Goal: Task Accomplishment & Management: Manage account settings

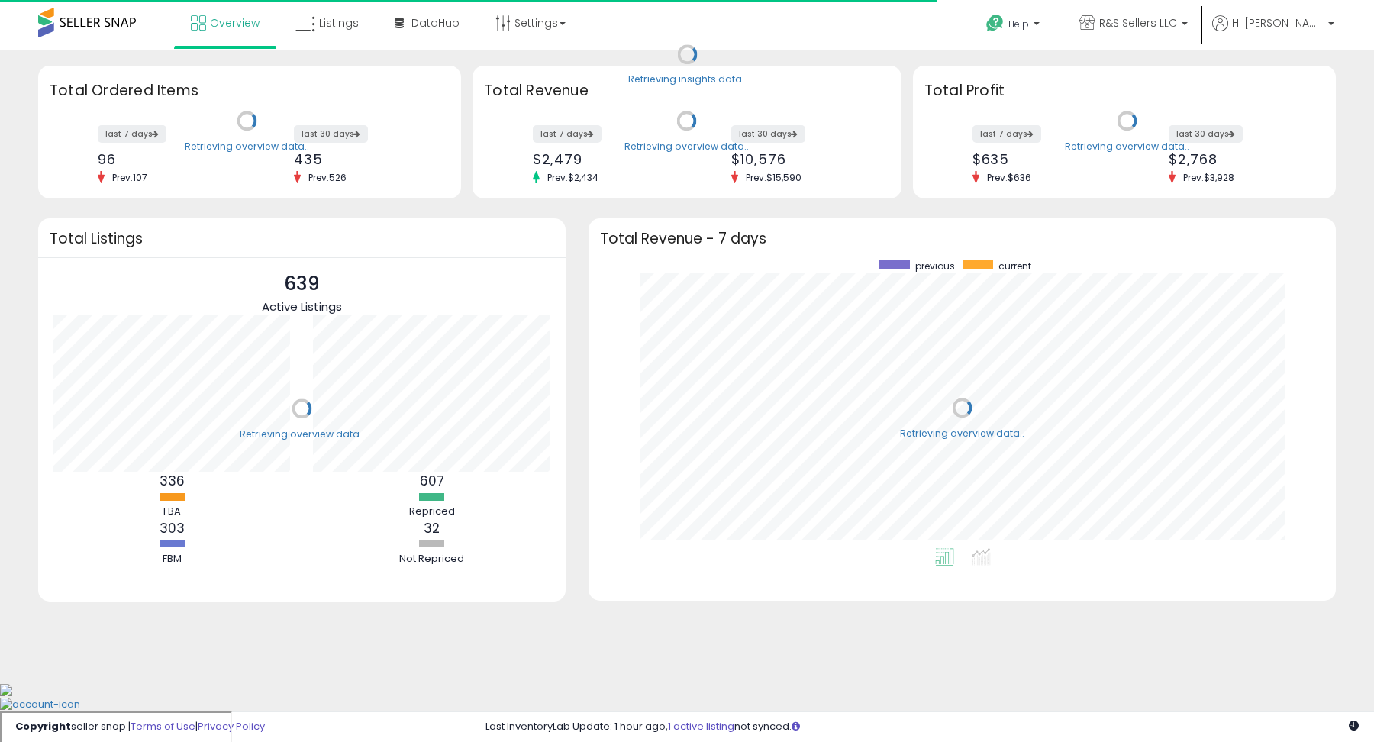
scroll to position [288, 716]
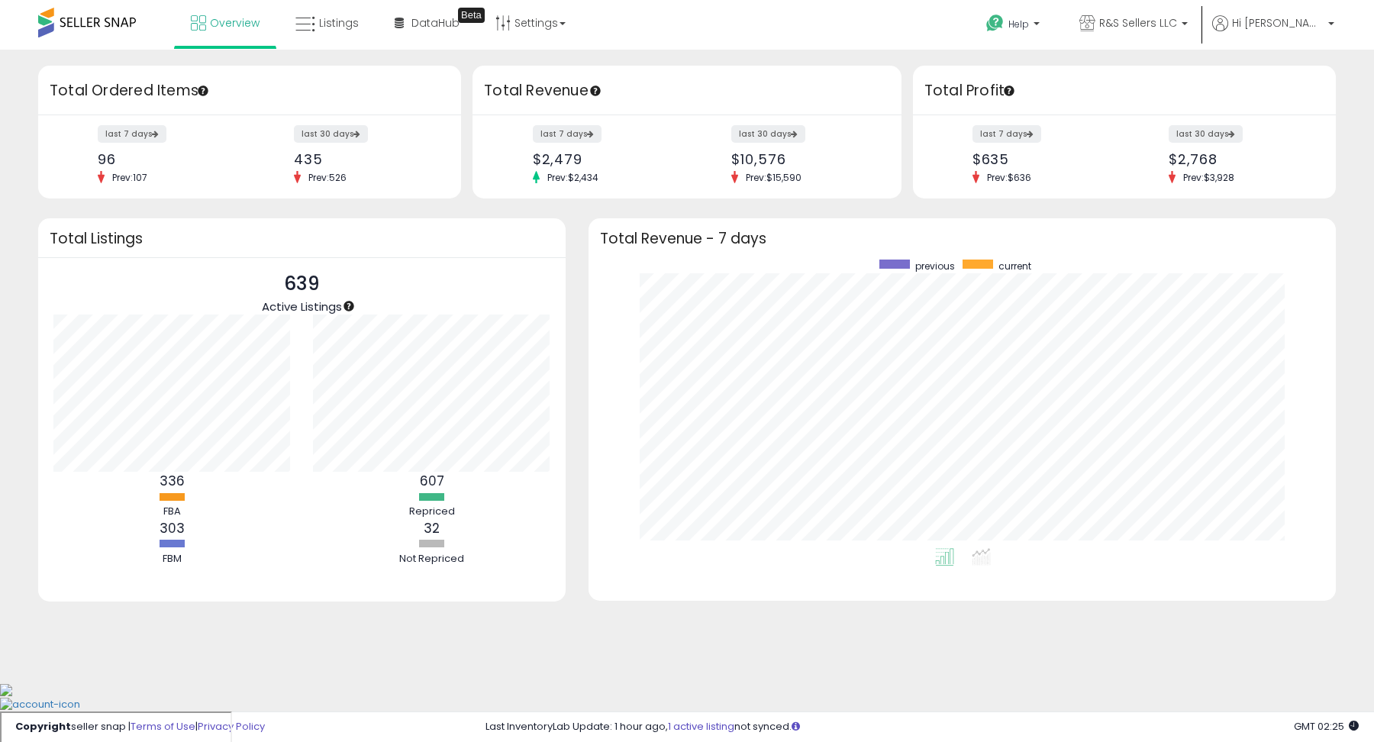
click at [1342, 23] on div "Help Contact Support Search Knowledge Hub Request a Feature Hi Rusta" at bounding box center [1124, 32] width 454 height 65
click at [1329, 23] on b at bounding box center [1331, 27] width 6 height 11
click at [1305, 85] on link "Account" at bounding box center [1299, 81] width 40 height 14
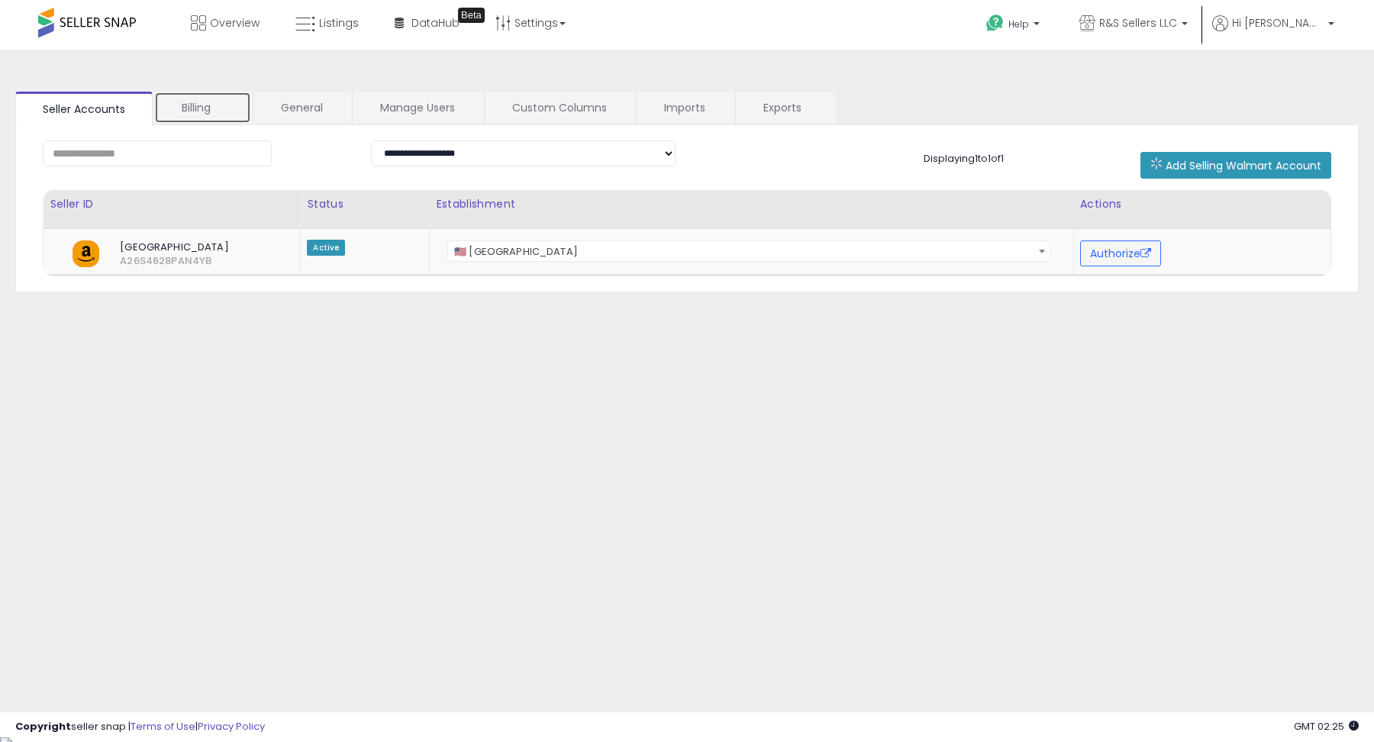
click at [202, 104] on link "Billing" at bounding box center [202, 108] width 97 height 32
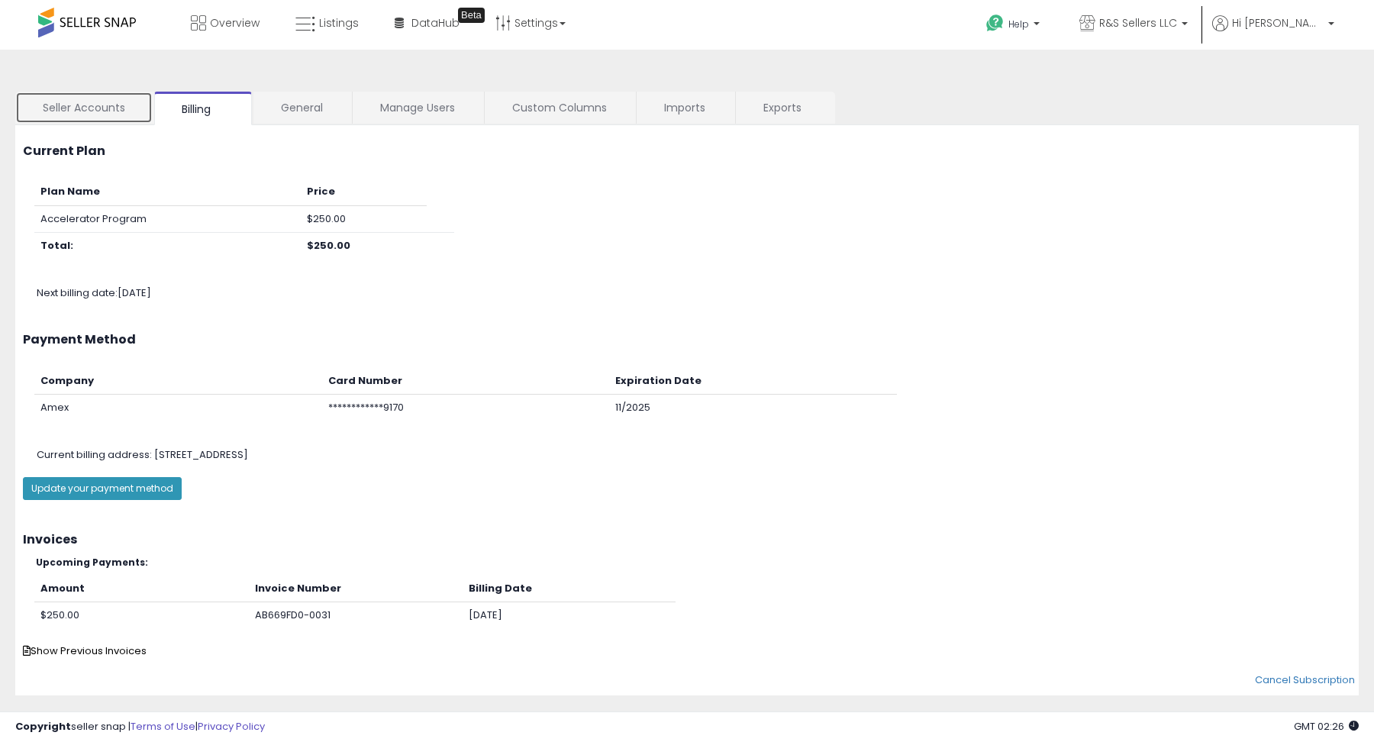
click at [105, 114] on link "Seller Accounts" at bounding box center [83, 108] width 137 height 32
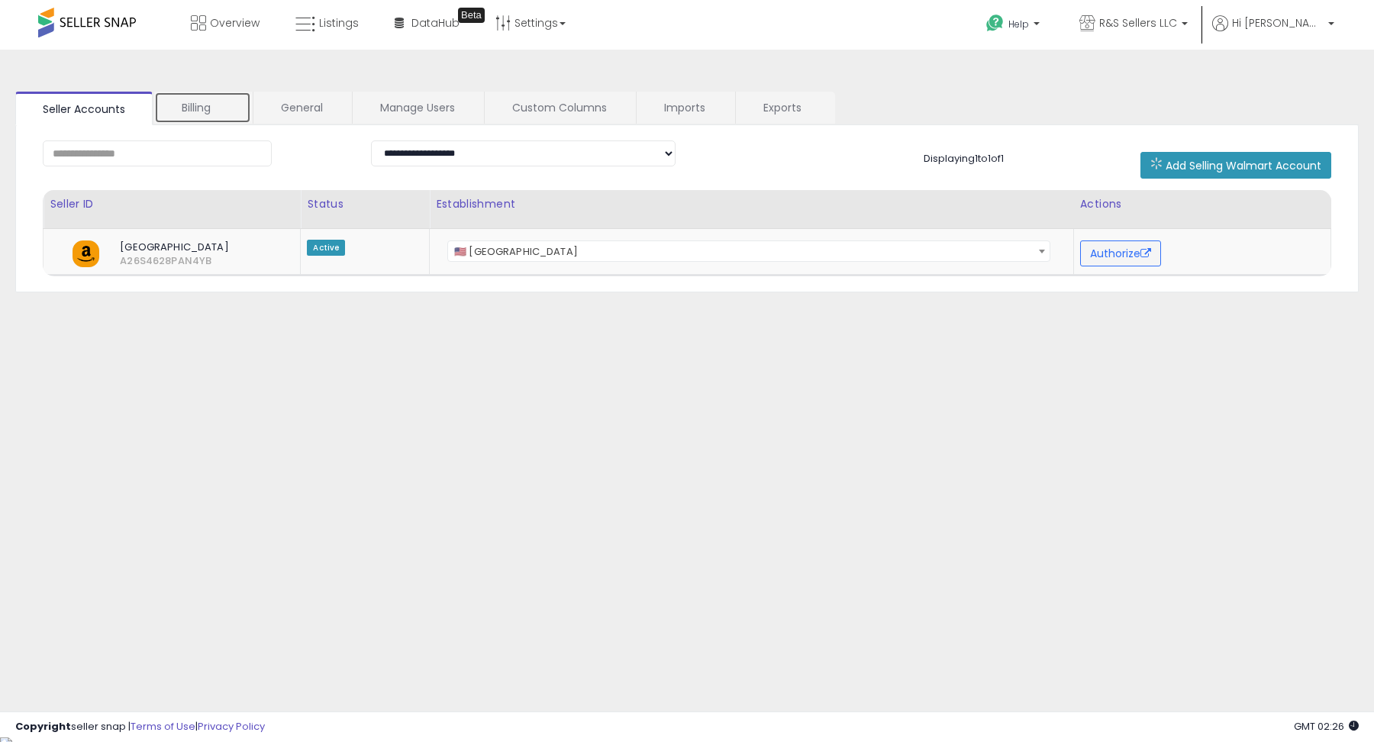
click at [169, 115] on link "Billing" at bounding box center [202, 108] width 97 height 32
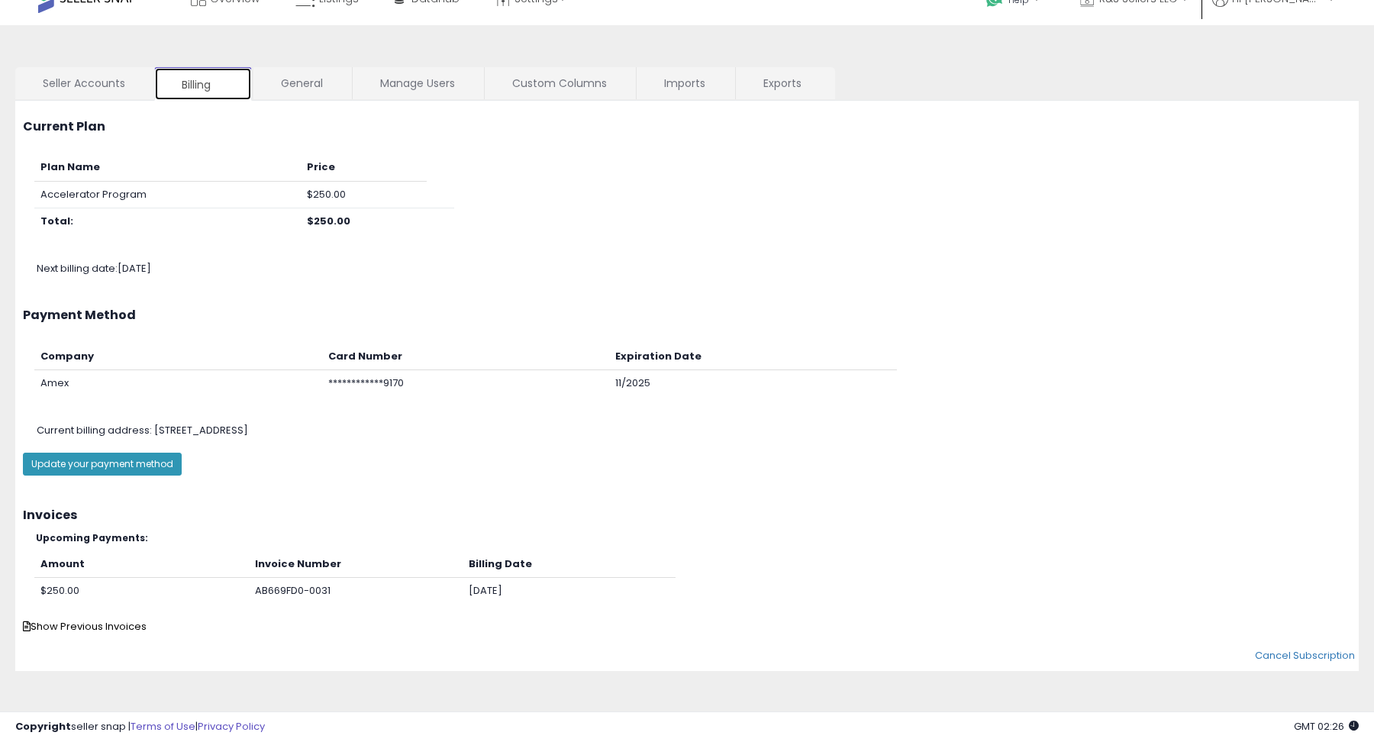
scroll to position [27, 0]
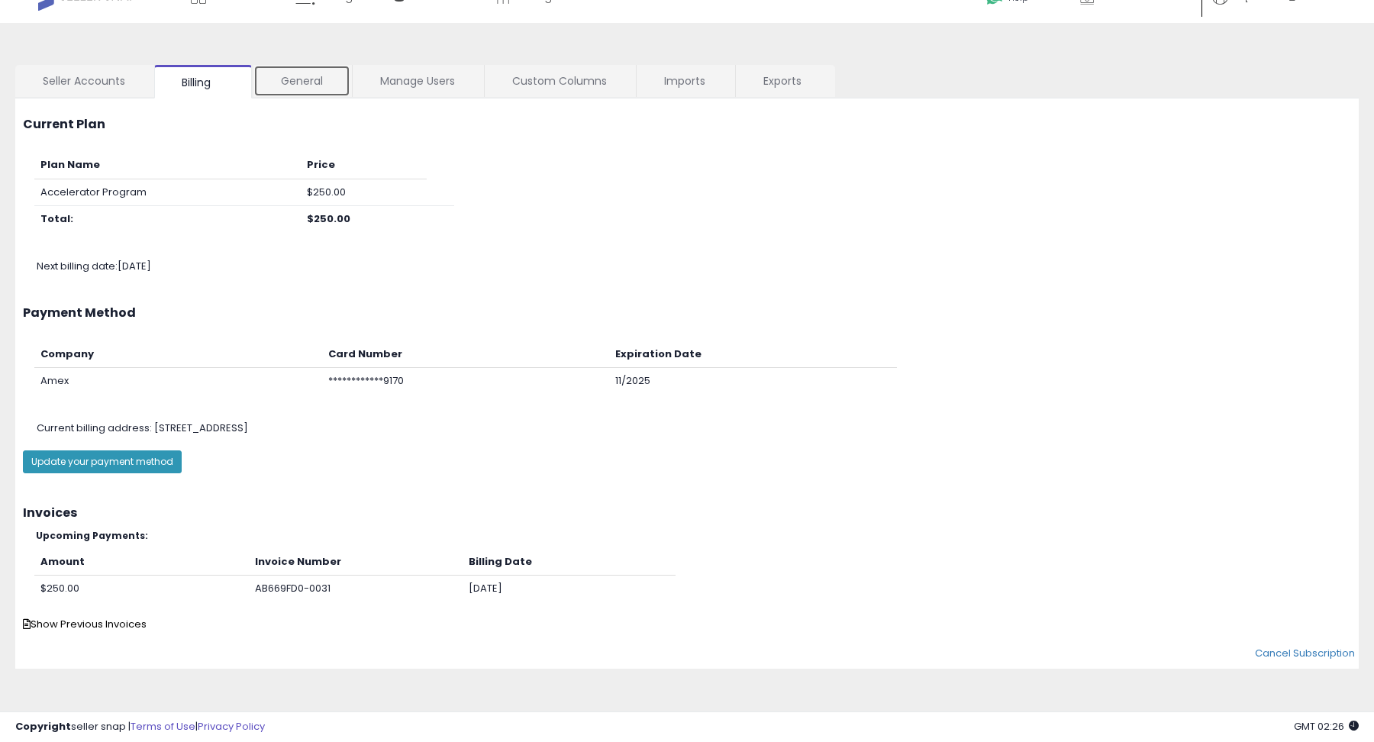
click at [310, 85] on link "General" at bounding box center [301, 81] width 97 height 32
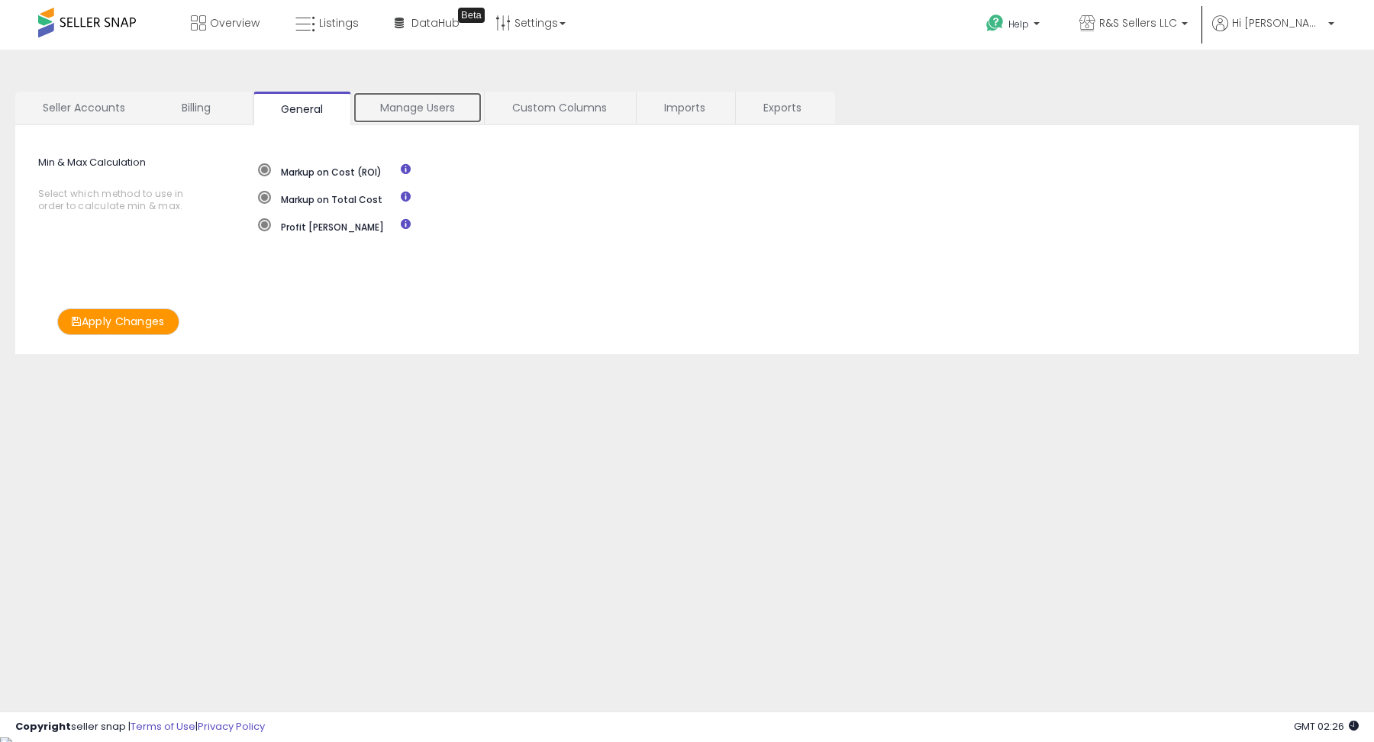
click at [409, 114] on link "Manage Users" at bounding box center [418, 108] width 130 height 32
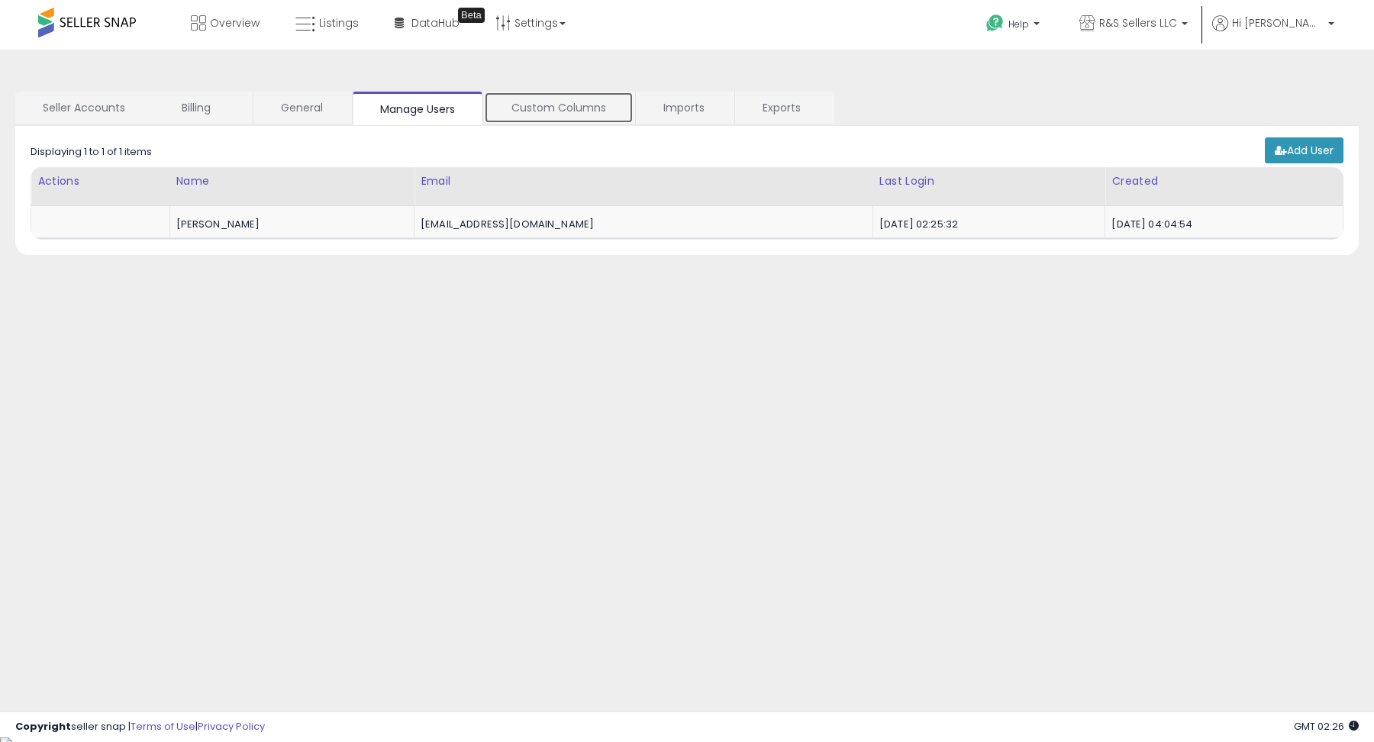
click at [539, 110] on link "Custom Columns" at bounding box center [559, 108] width 150 height 32
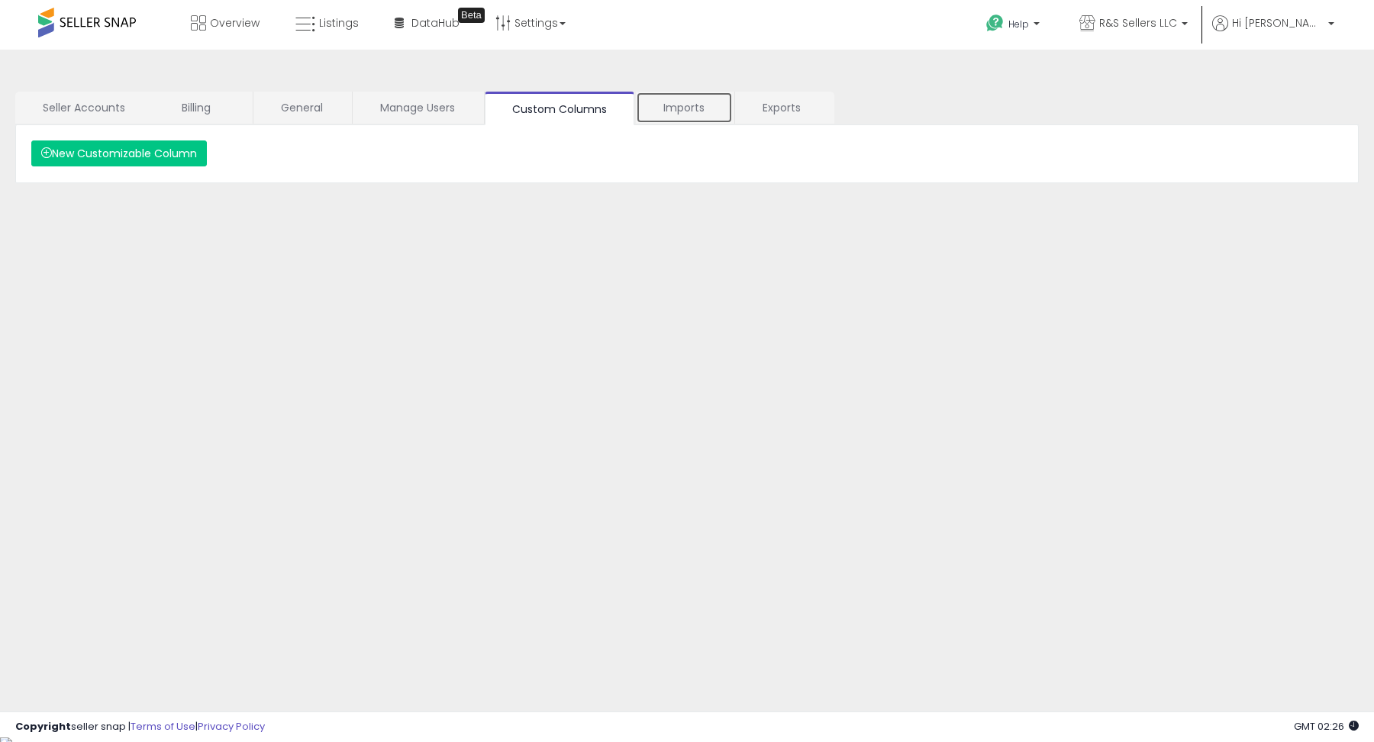
click at [689, 110] on link "Imports" at bounding box center [684, 108] width 97 height 32
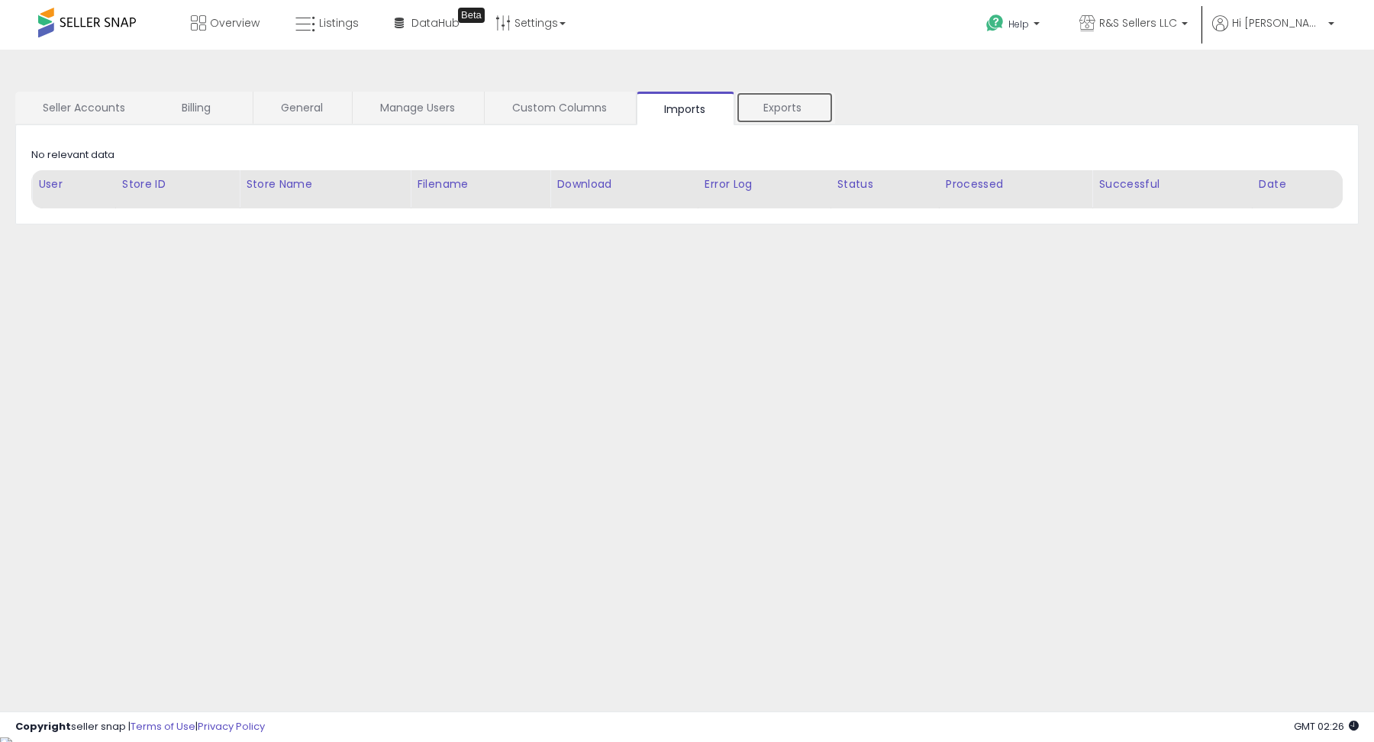
click at [778, 111] on link "Exports" at bounding box center [785, 108] width 98 height 32
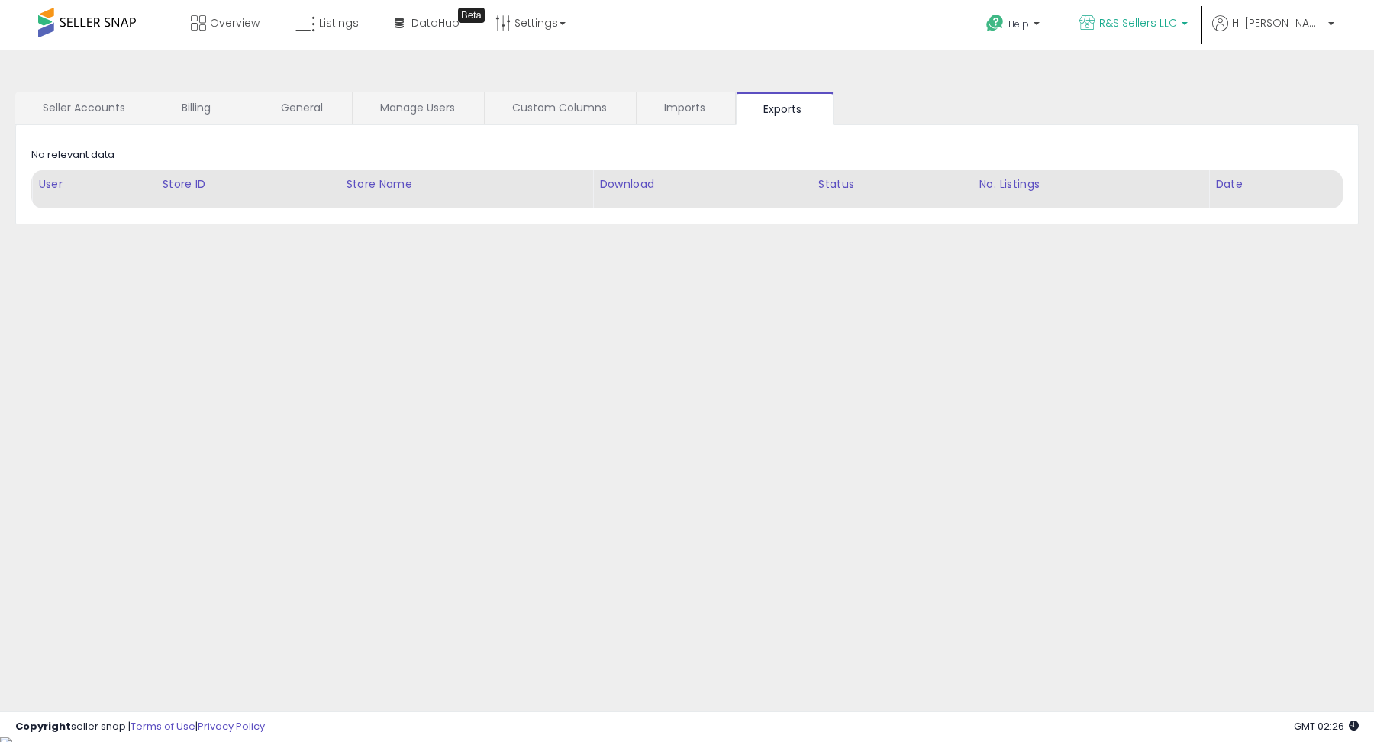
click at [1187, 24] on b at bounding box center [1184, 27] width 6 height 11
click at [1181, 76] on p "R&S Sellers LLC 639 listings" at bounding box center [1077, 71] width 225 height 31
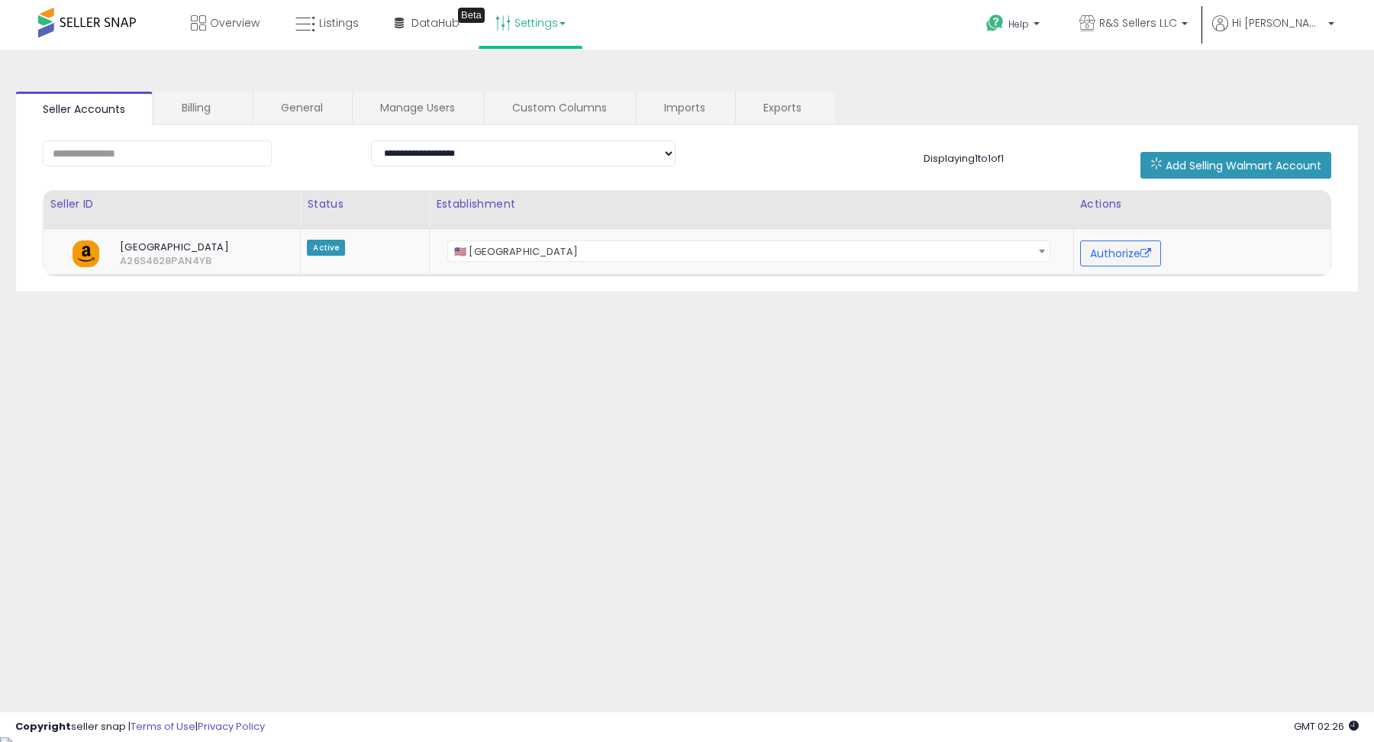
click at [559, 29] on link "Settings" at bounding box center [530, 23] width 93 height 46
click at [543, 116] on link "User settings" at bounding box center [530, 118] width 65 height 14
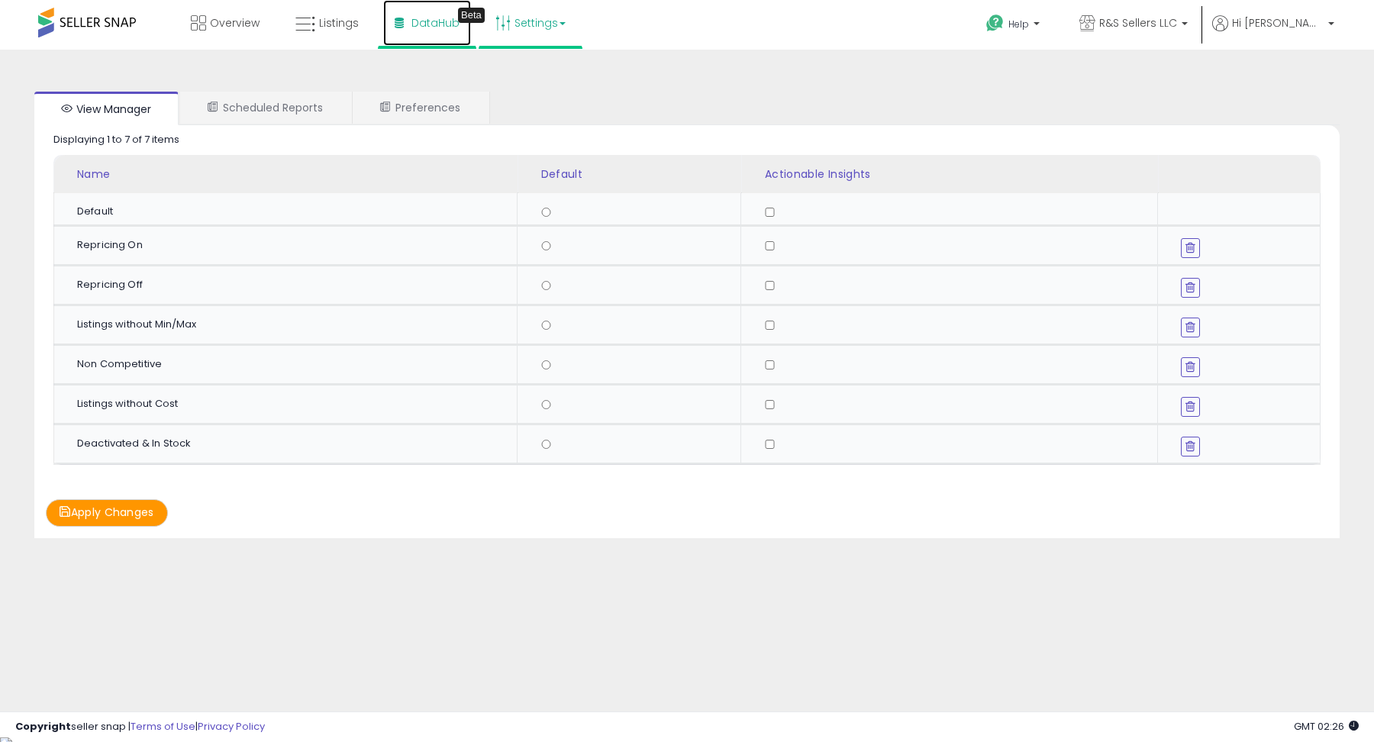
click at [415, 31] on link "DataHub Beta" at bounding box center [427, 23] width 88 height 46
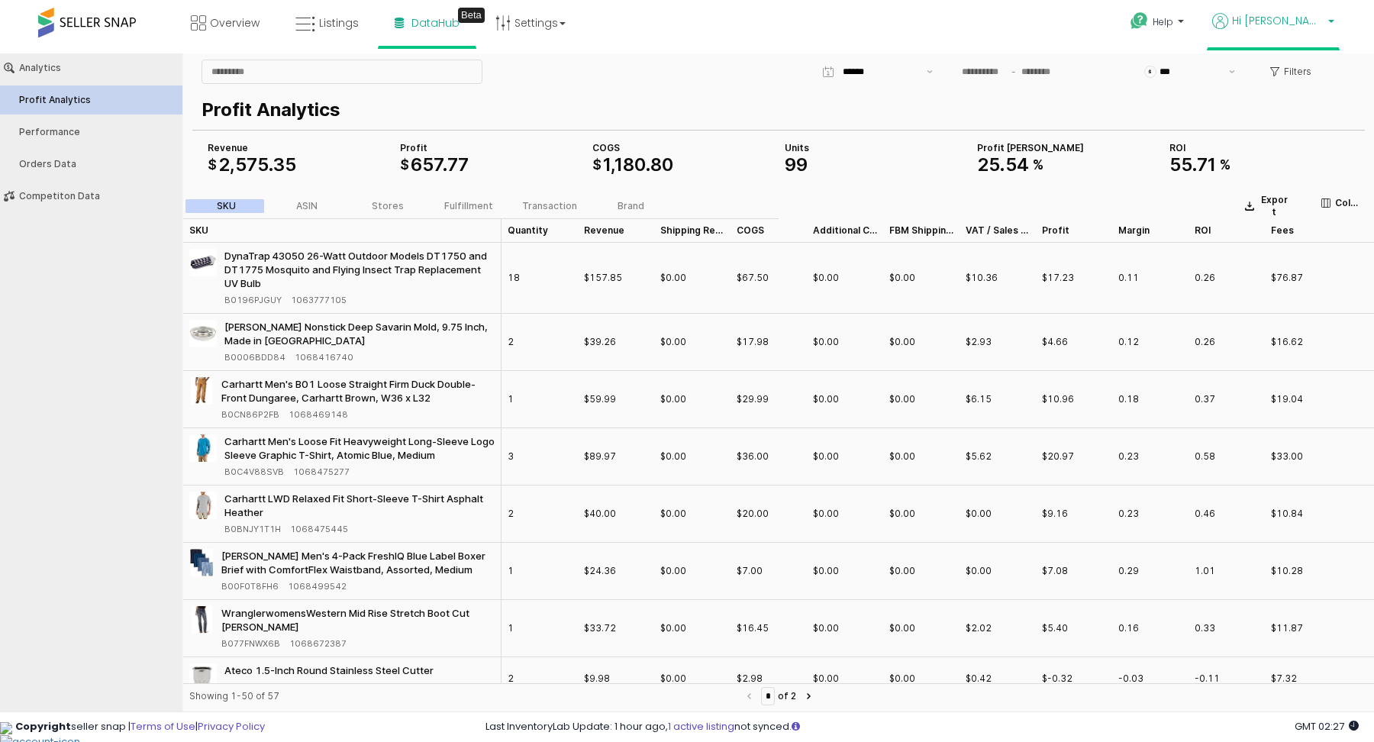
click at [1319, 22] on span "Hi [PERSON_NAME]" at bounding box center [1278, 20] width 92 height 15
click at [1308, 79] on link "Account" at bounding box center [1299, 79] width 40 height 14
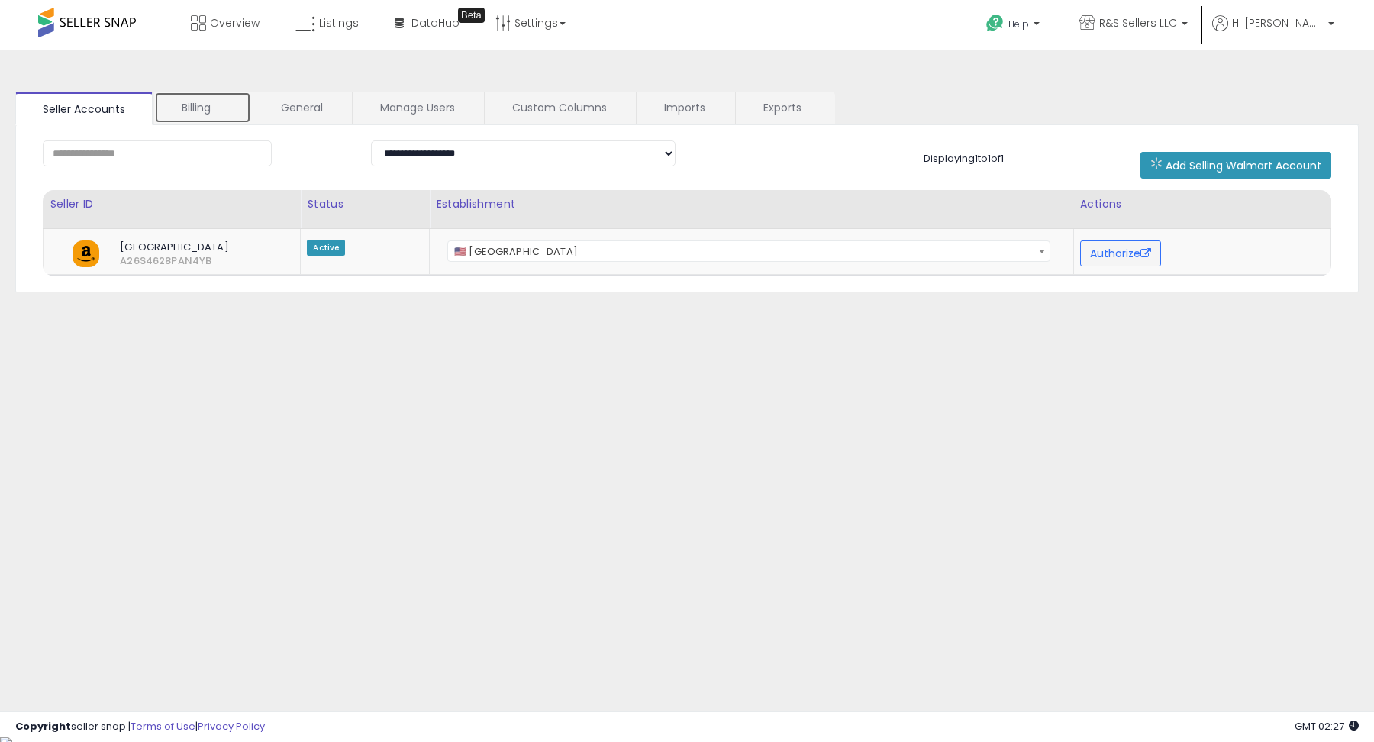
click at [196, 108] on link "Billing" at bounding box center [202, 108] width 97 height 32
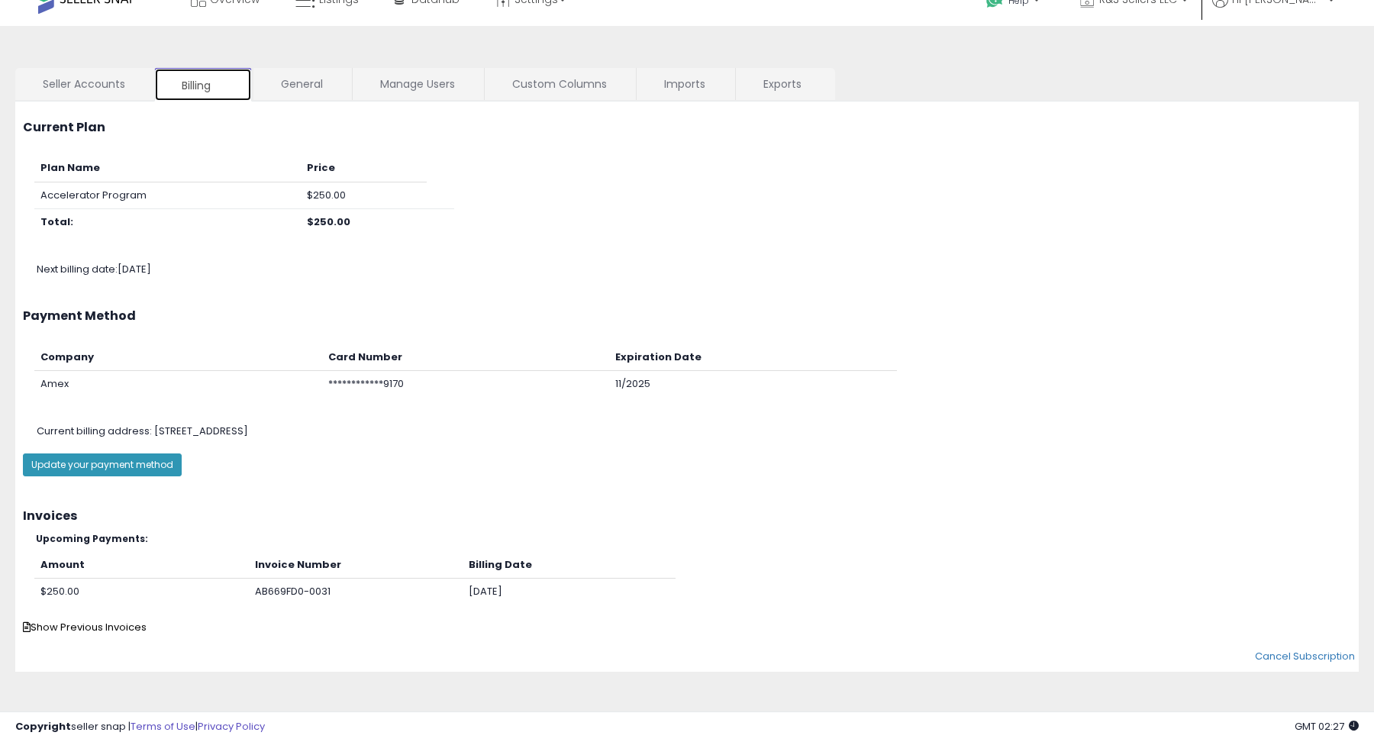
scroll to position [27, 0]
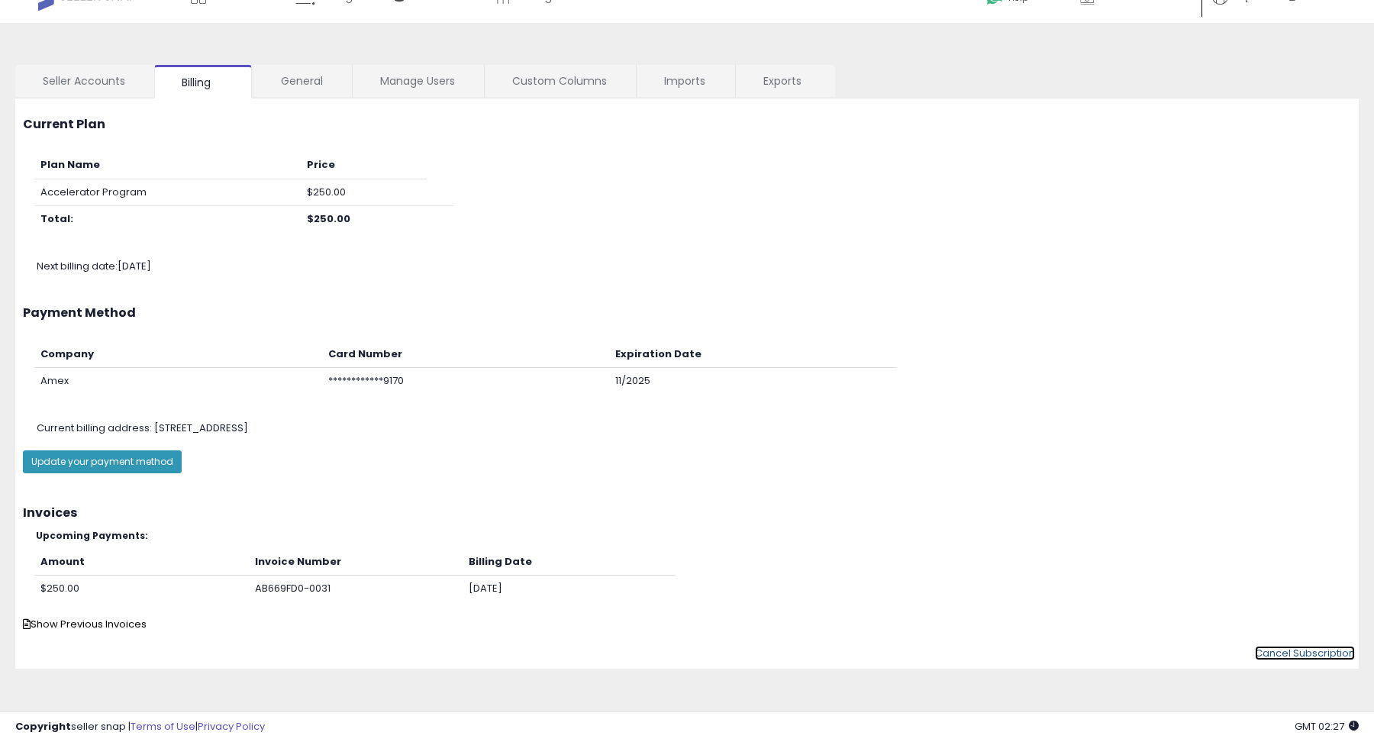
click at [1290, 651] on link "Cancel Subscription" at bounding box center [1305, 653] width 100 height 14
